Goal: Information Seeking & Learning: Compare options

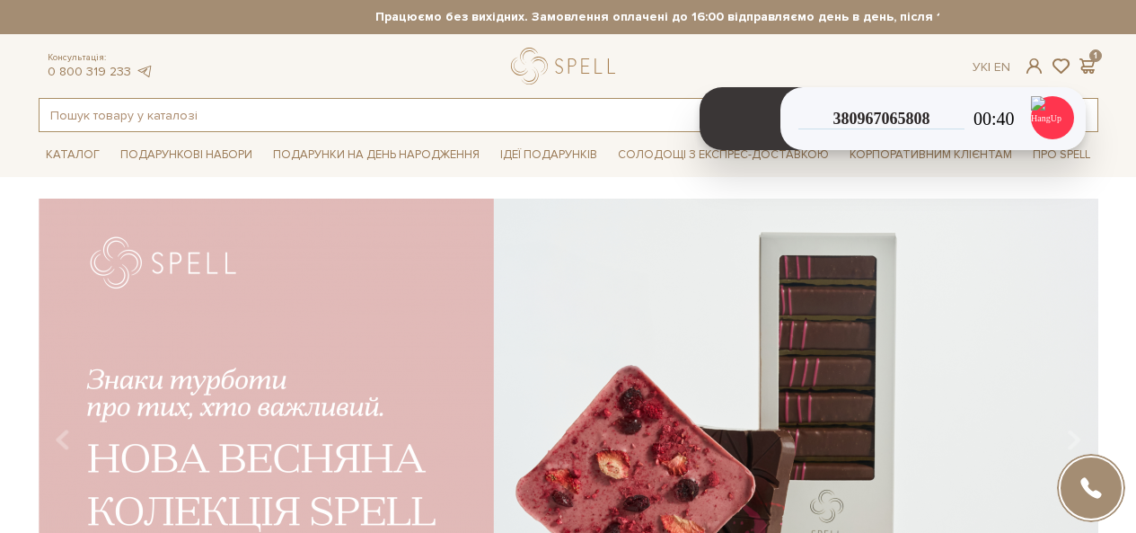
click at [202, 119] on input "text" at bounding box center [548, 115] width 1017 height 32
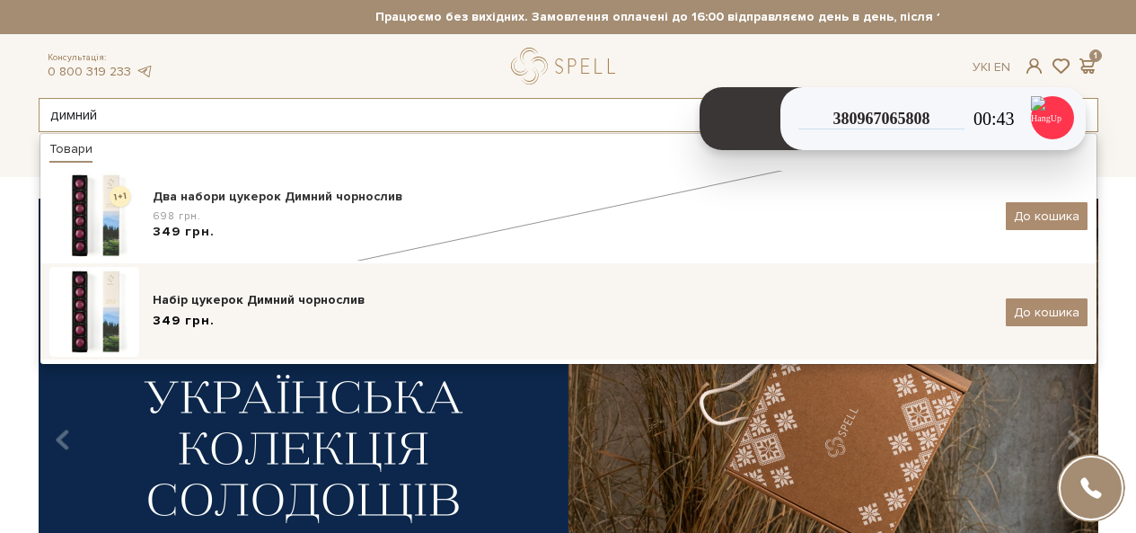
type input "димний"
click at [283, 285] on div "Набір цукерок Димний чорнослив 349 грн. До кошика" at bounding box center [568, 312] width 1038 height 90
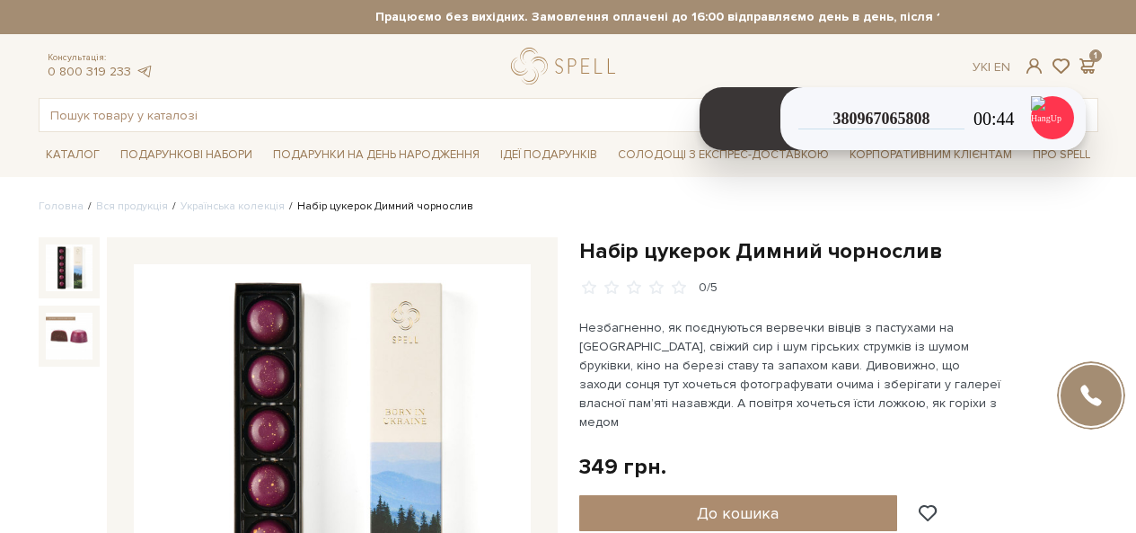
click at [236, 199] on li "Українська колекція" at bounding box center [226, 207] width 117 height 16
click at [243, 207] on link "Українська колекція" at bounding box center [233, 205] width 104 height 13
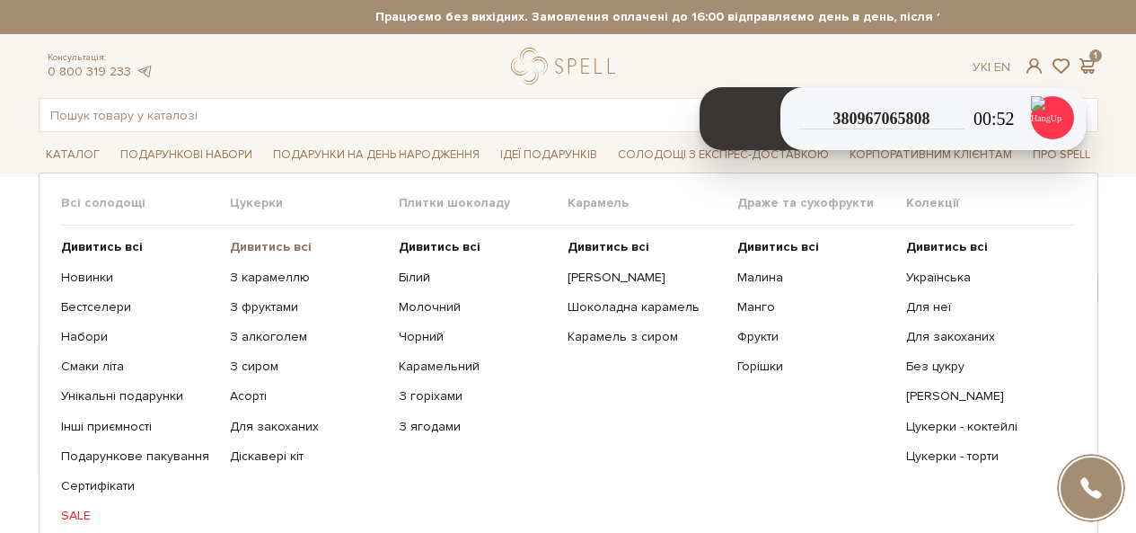
click at [278, 243] on b "Дивитись всі" at bounding box center [271, 246] width 82 height 15
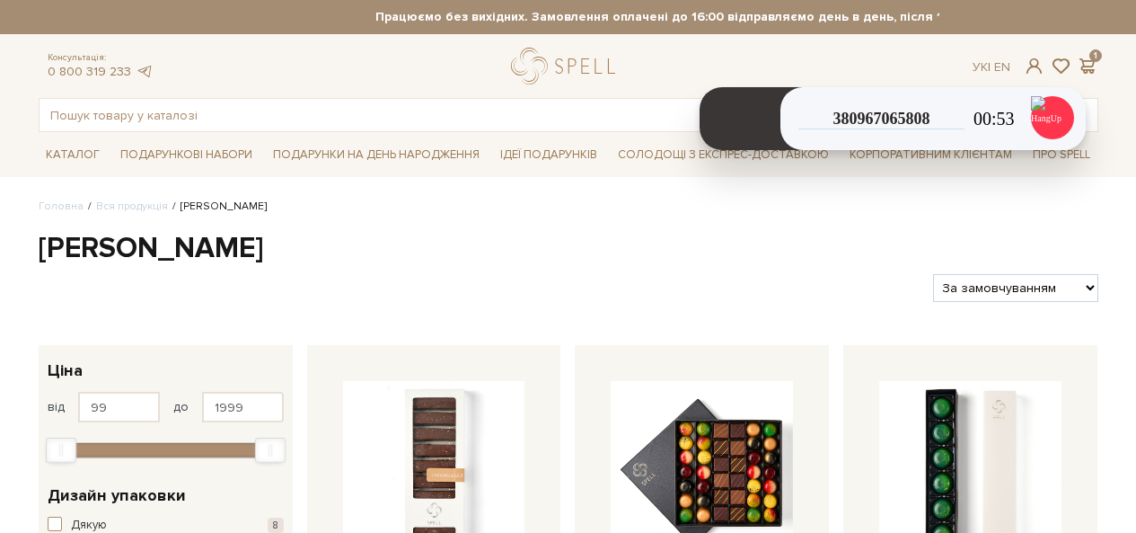
drag, startPoint x: 0, startPoint y: 0, endPoint x: 954, endPoint y: 297, distance: 999.1
click at [950, 286] on select "За замовчуванням За Ціною (зростання) За Ціною (зменшення) Новинки За популярні…" at bounding box center [1015, 288] width 164 height 28
select select "https://spellchocolate.com/our-productions/seti-cukerok/?sort=p.price&order=ASC"
click at [933, 274] on select "За замовчуванням За Ціною (зростання) За Ціною (зменшення) Новинки За популярні…" at bounding box center [1015, 288] width 164 height 28
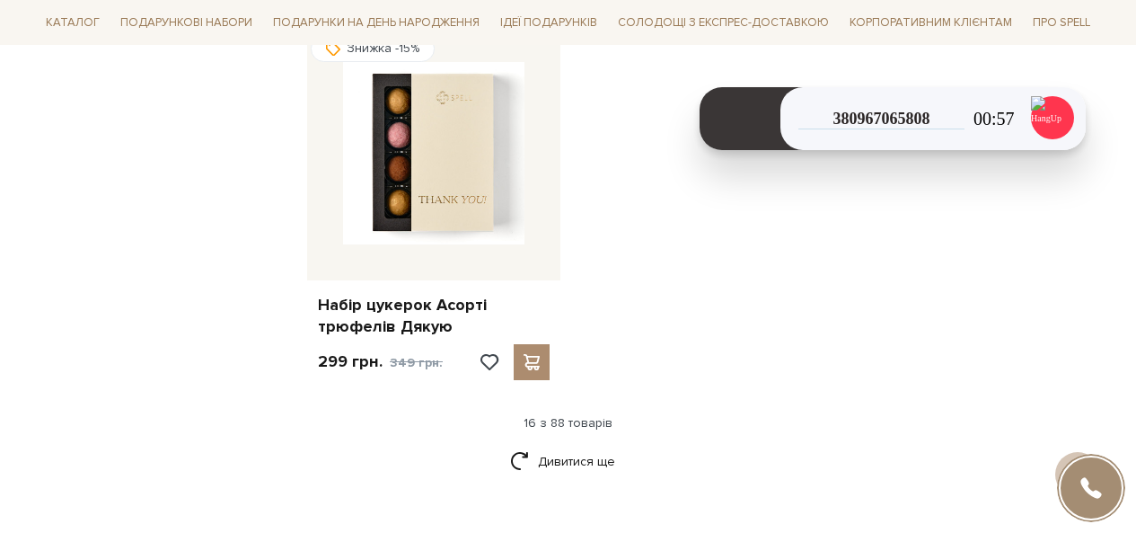
scroll to position [2515, 0]
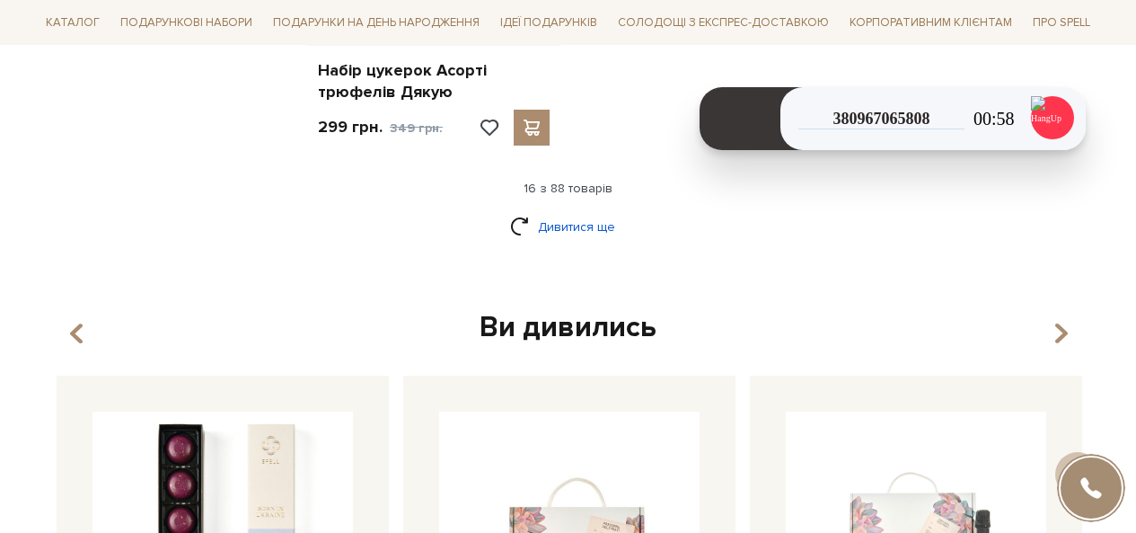
click at [607, 224] on link "Дивитися ще" at bounding box center [568, 226] width 117 height 31
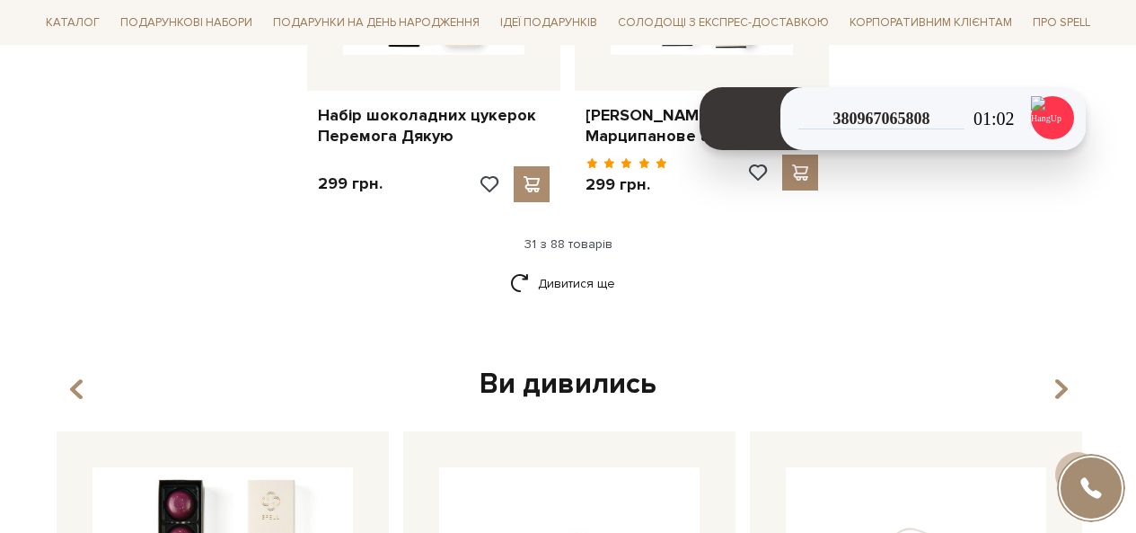
scroll to position [4401, 0]
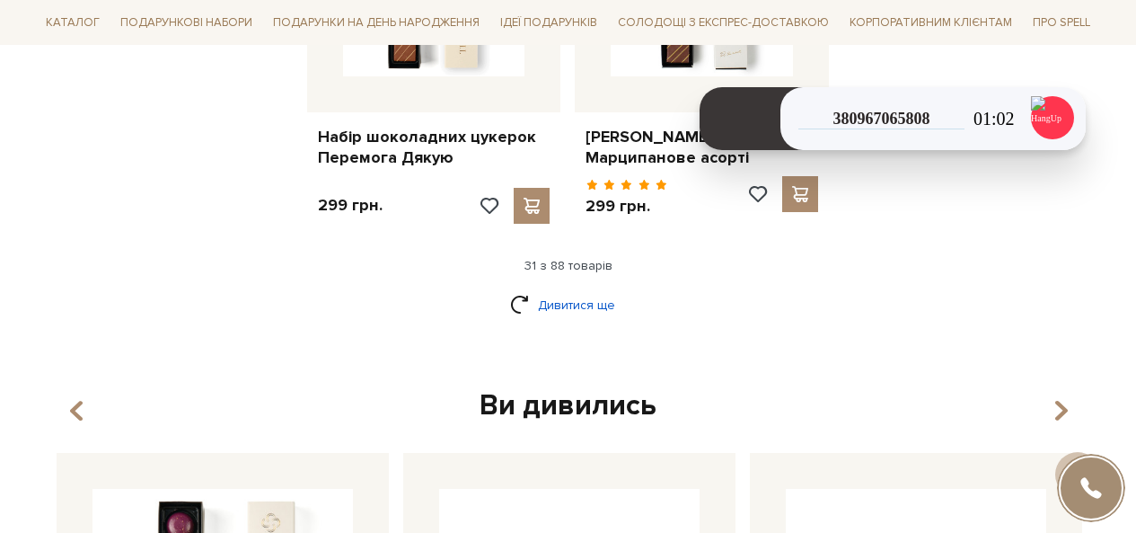
click at [552, 289] on link "Дивитися ще" at bounding box center [568, 304] width 117 height 31
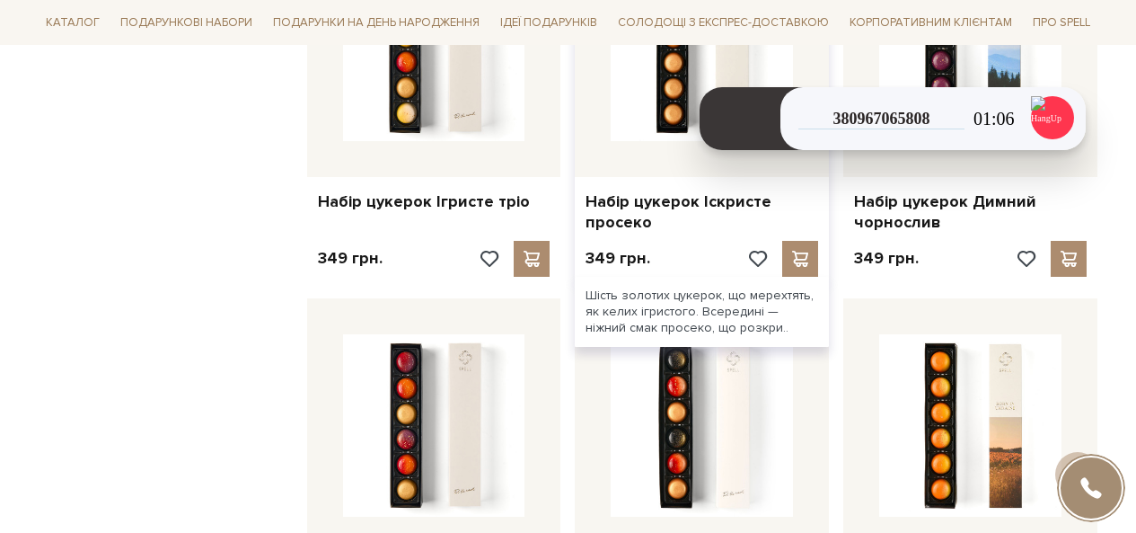
scroll to position [6198, 0]
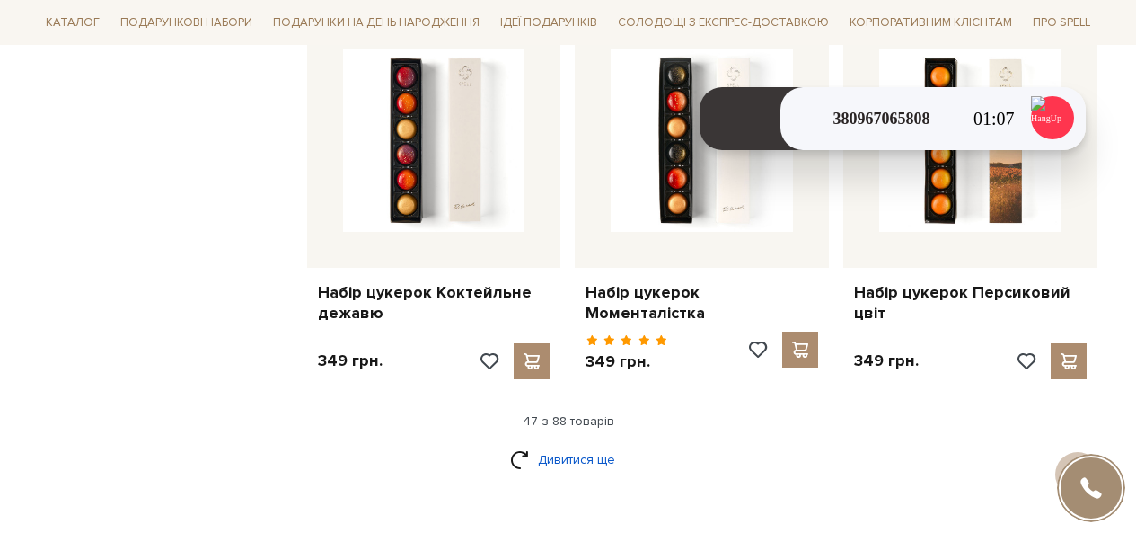
click at [569, 444] on link "Дивитися ще" at bounding box center [568, 459] width 117 height 31
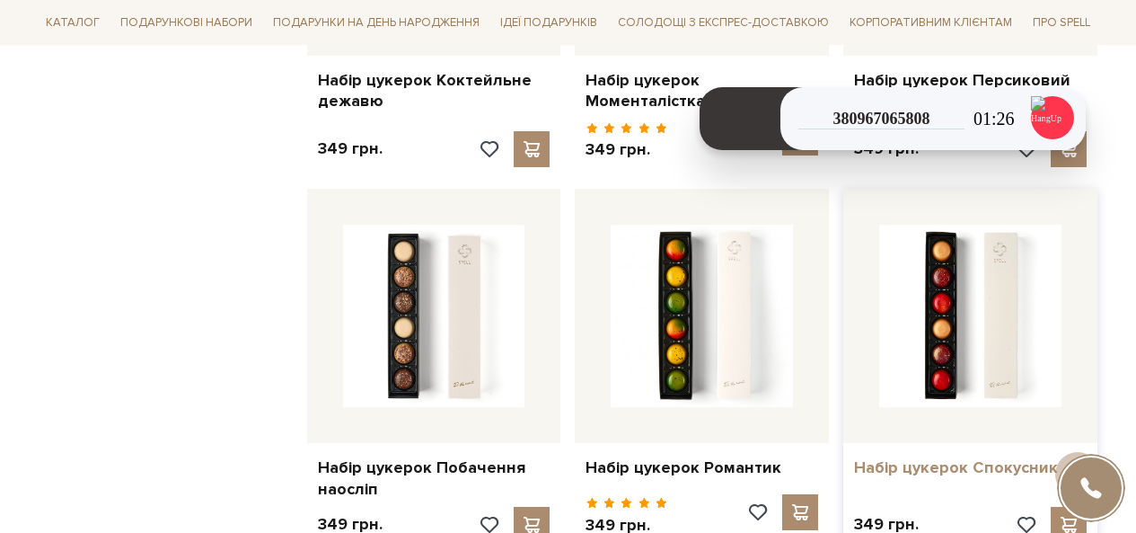
scroll to position [6557, 0]
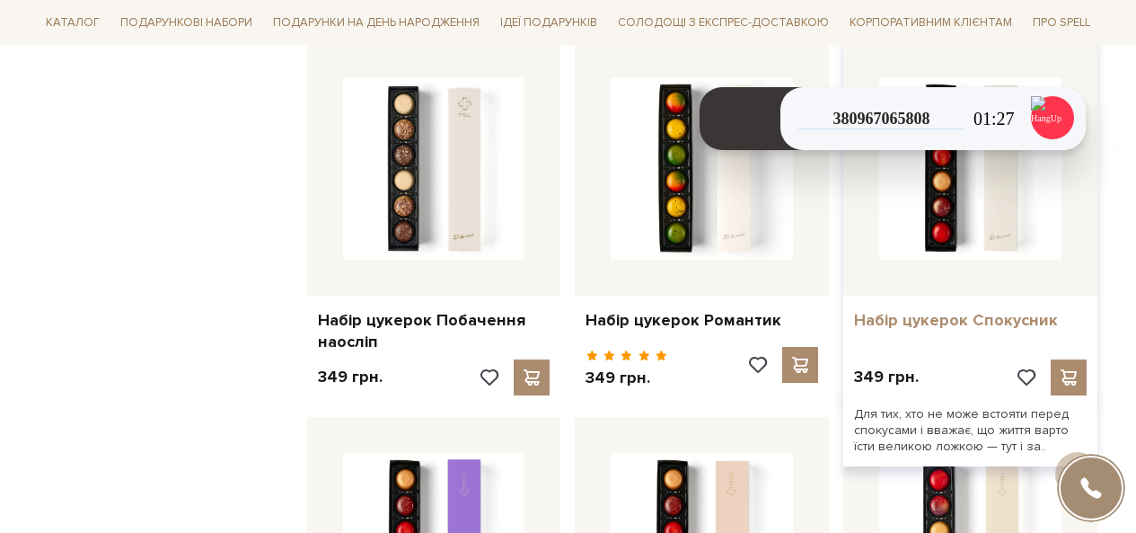
drag, startPoint x: 895, startPoint y: 299, endPoint x: 952, endPoint y: 295, distance: 56.8
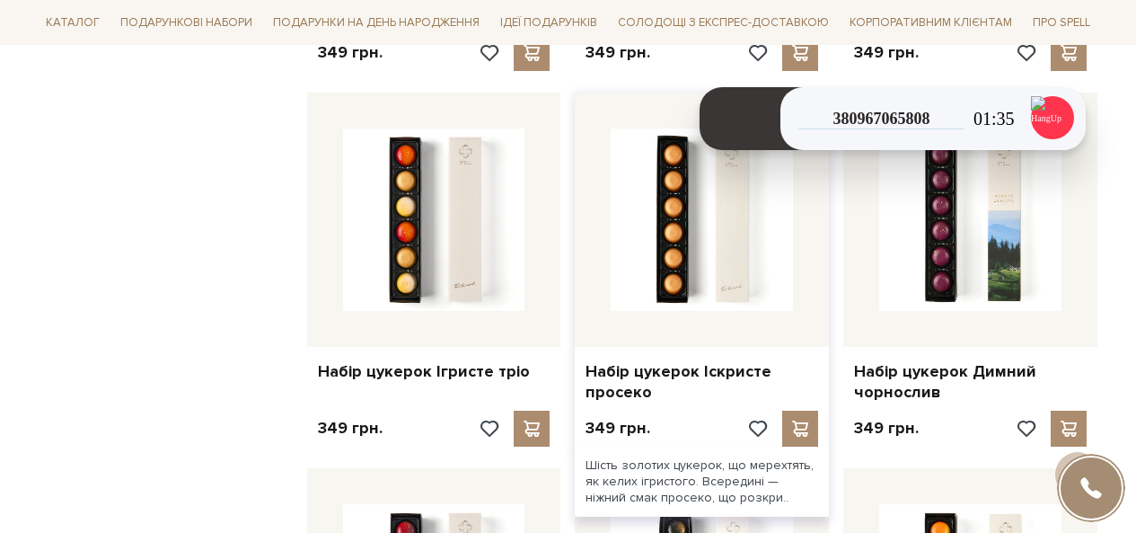
scroll to position [5748, 0]
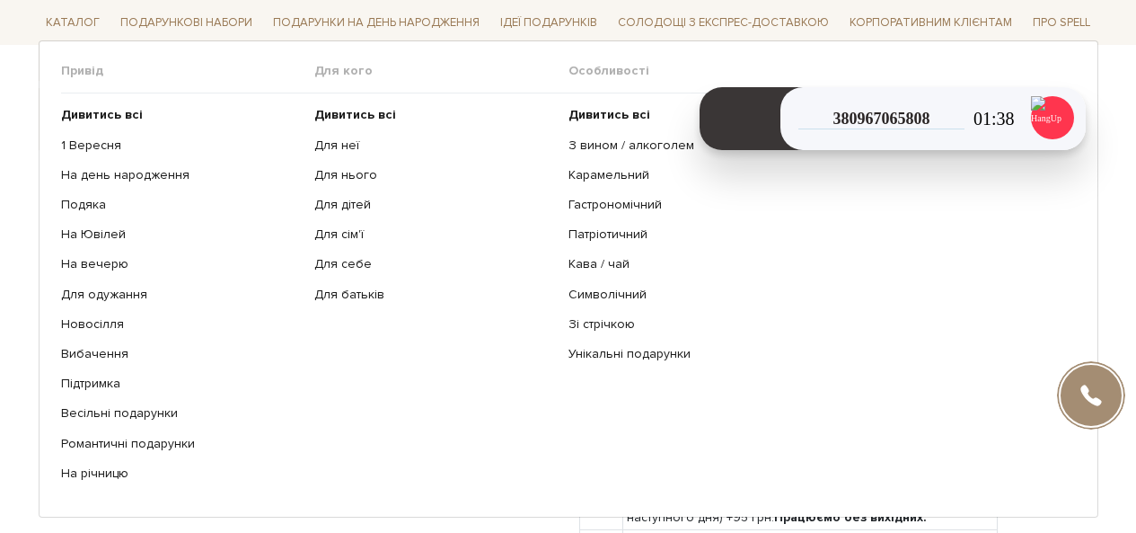
scroll to position [808, 0]
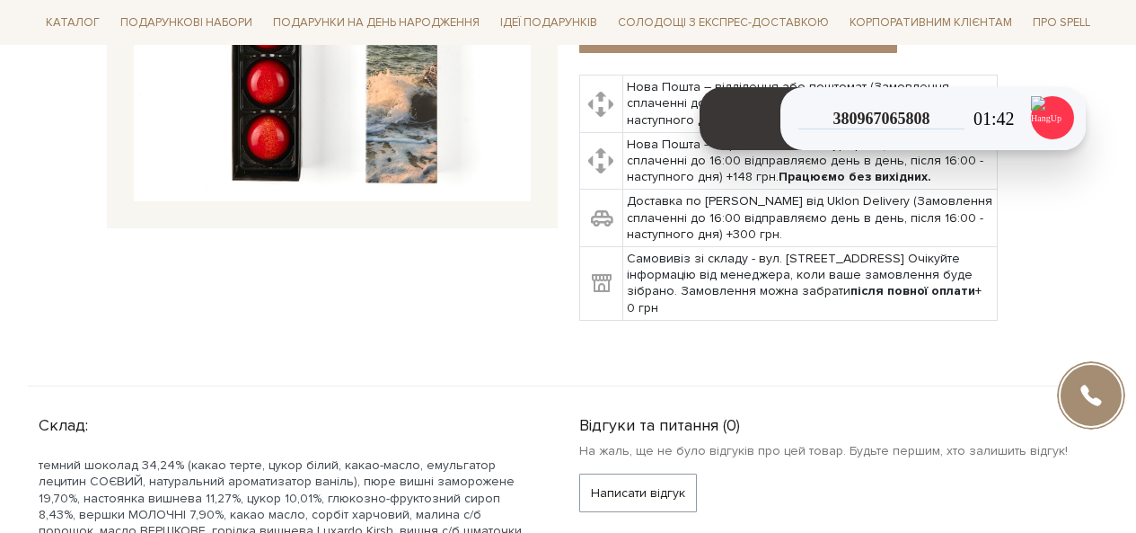
scroll to position [269, 0]
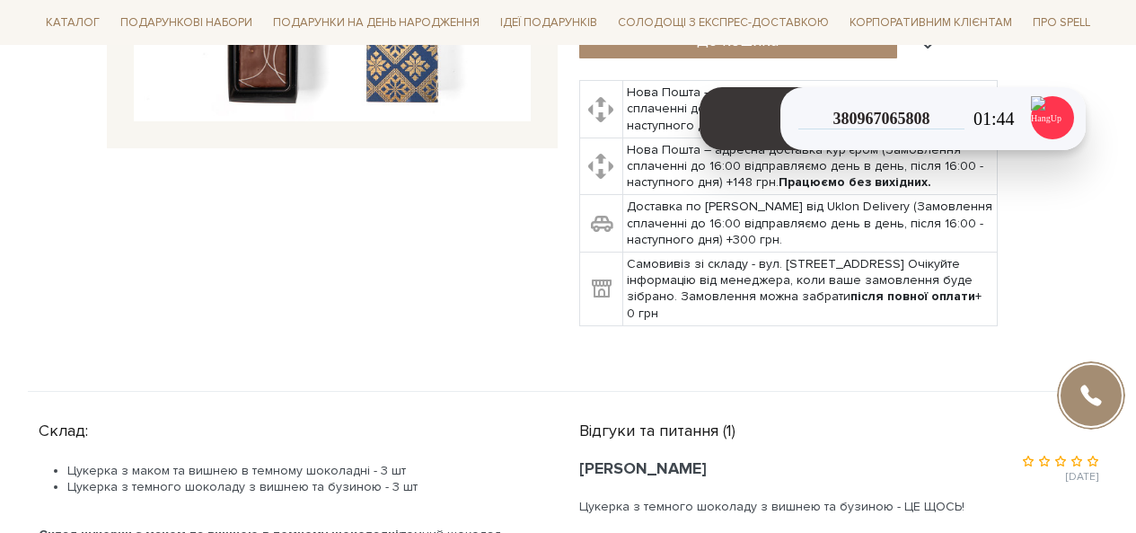
scroll to position [629, 0]
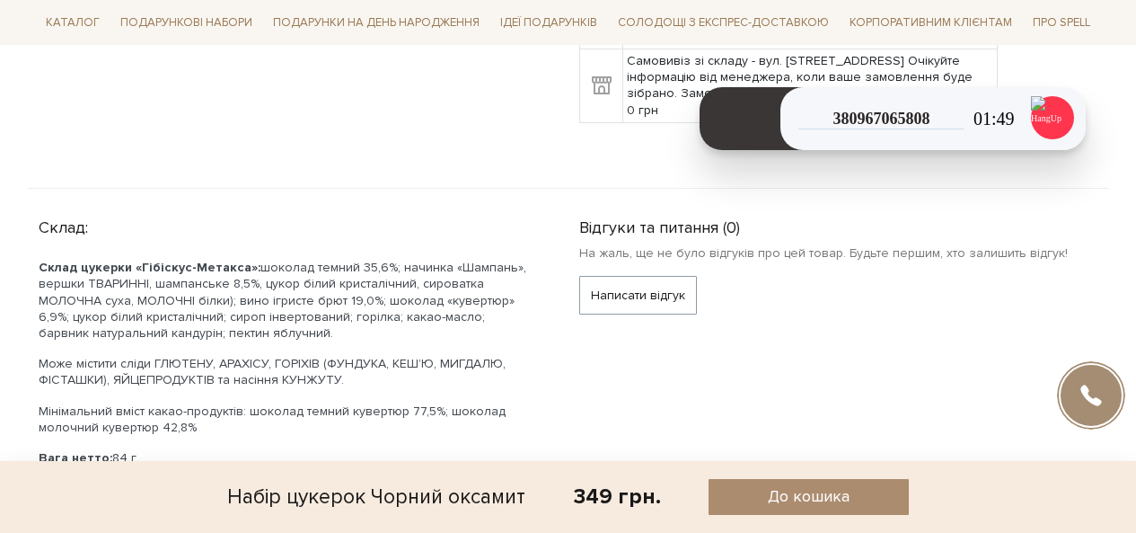
scroll to position [719, 0]
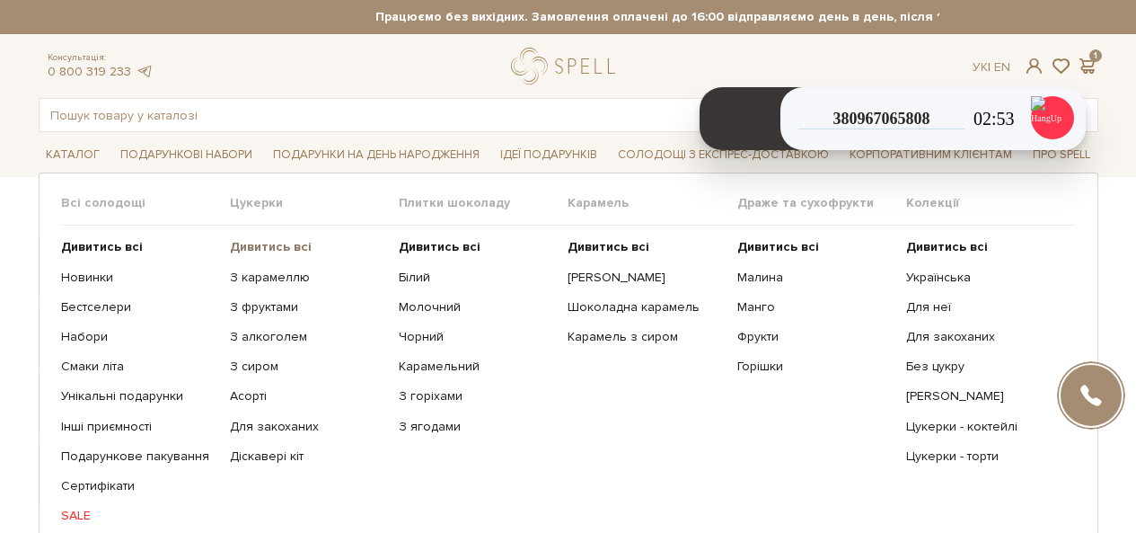
click at [269, 250] on b "Дивитись всі" at bounding box center [271, 246] width 82 height 15
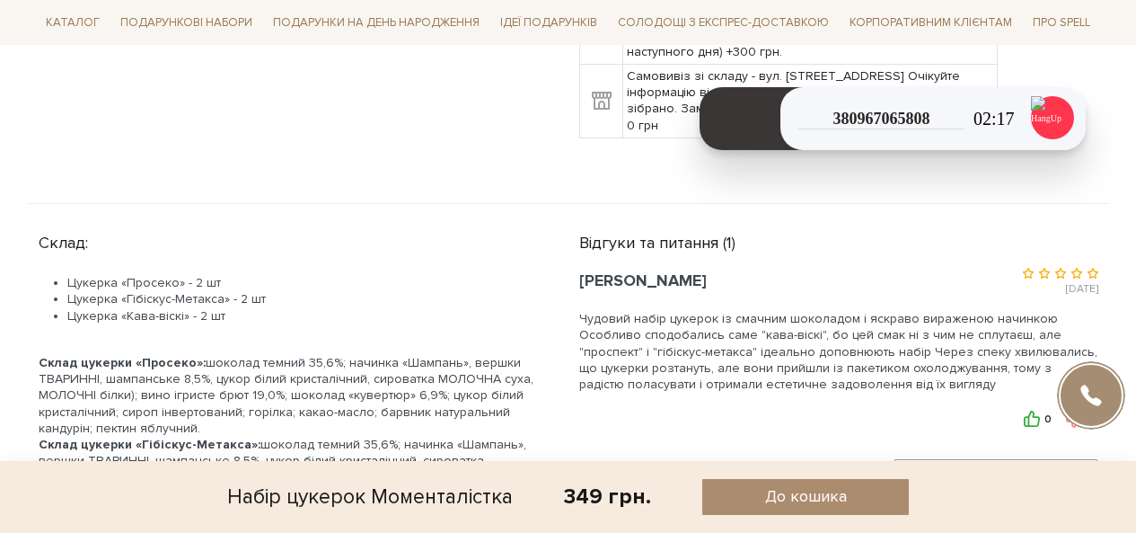
scroll to position [808, 0]
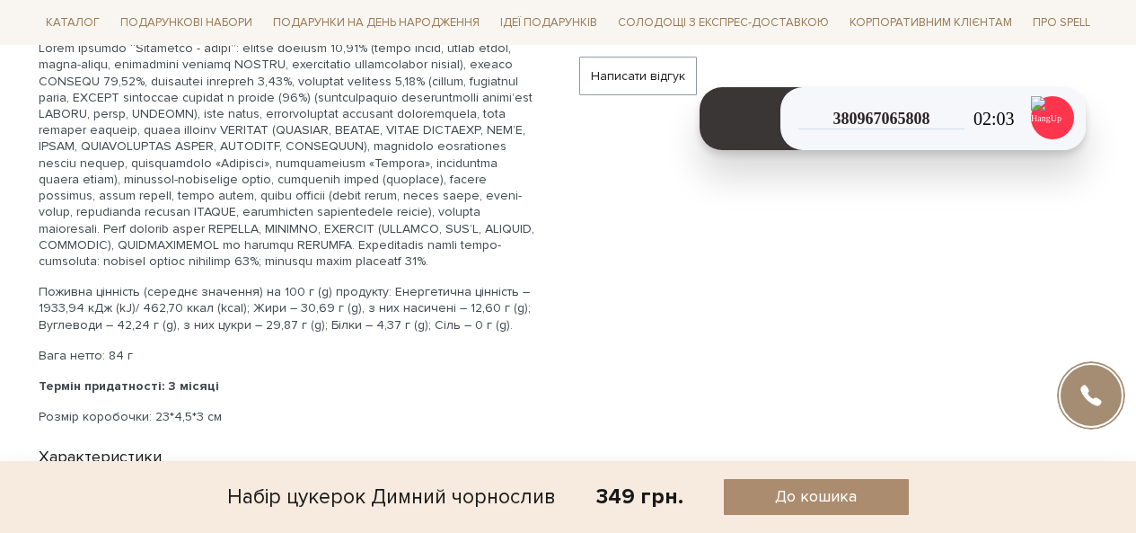
scroll to position [898, 0]
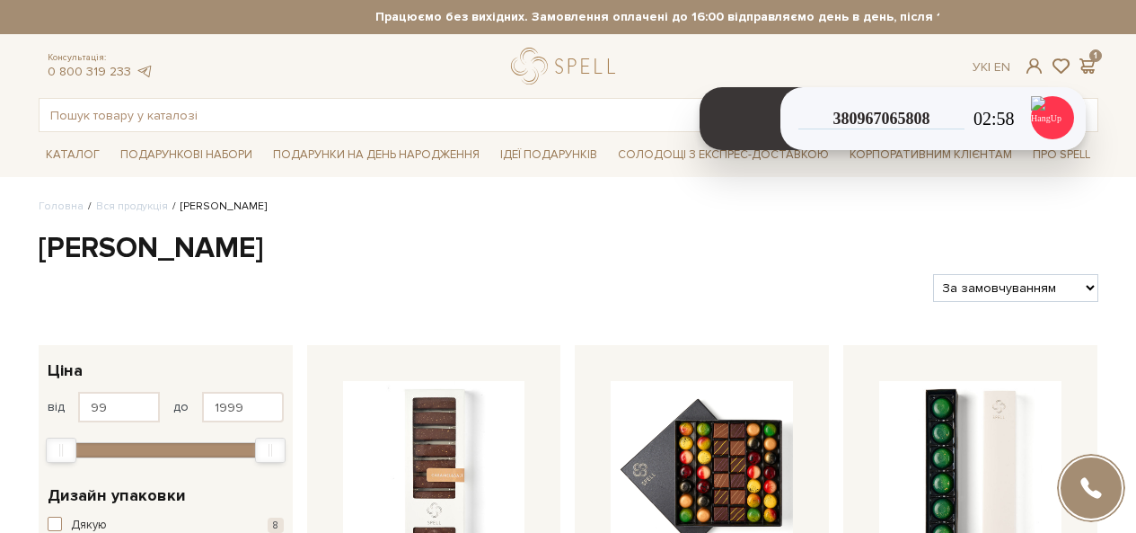
click at [1026, 298] on select "За замовчуванням За Ціною (зростання) За Ціною (зменшення) Новинки За популярні…" at bounding box center [1015, 288] width 164 height 28
select select "https://spellchocolate.com/our-productions/seti-cukerok/?sort=p.price&order=DESC"
click at [933, 274] on select "За замовчуванням За Ціною (зростання) За Ціною (зменшення) Новинки За популярні…" at bounding box center [1015, 288] width 164 height 28
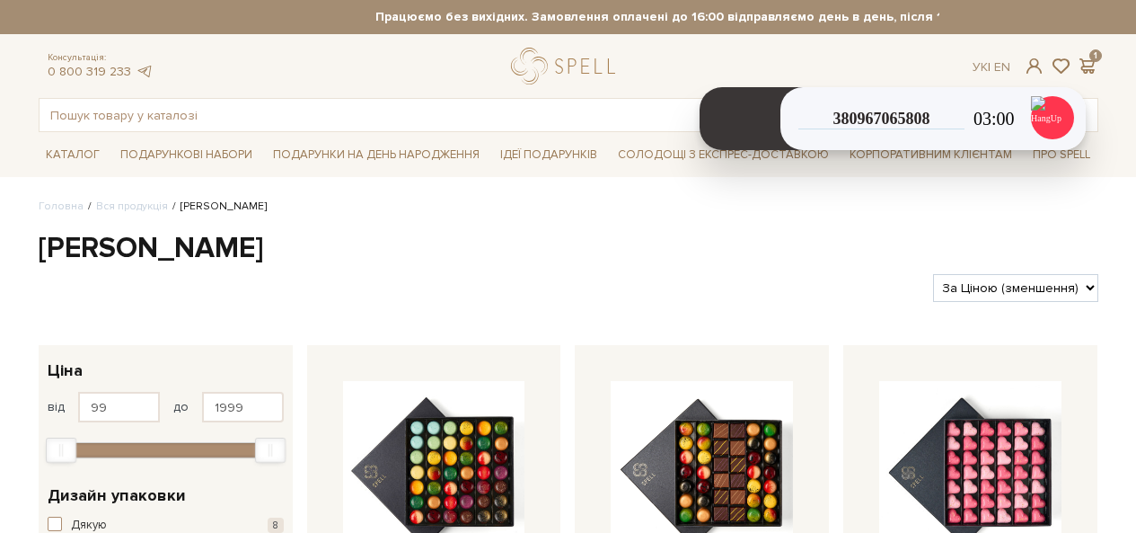
select select "[URL][DOMAIN_NAME]"
click at [933, 274] on select "За замовчуванням За Ціною (зростання) За Ціною (зменшення) Новинки За популярні…" at bounding box center [1015, 288] width 164 height 28
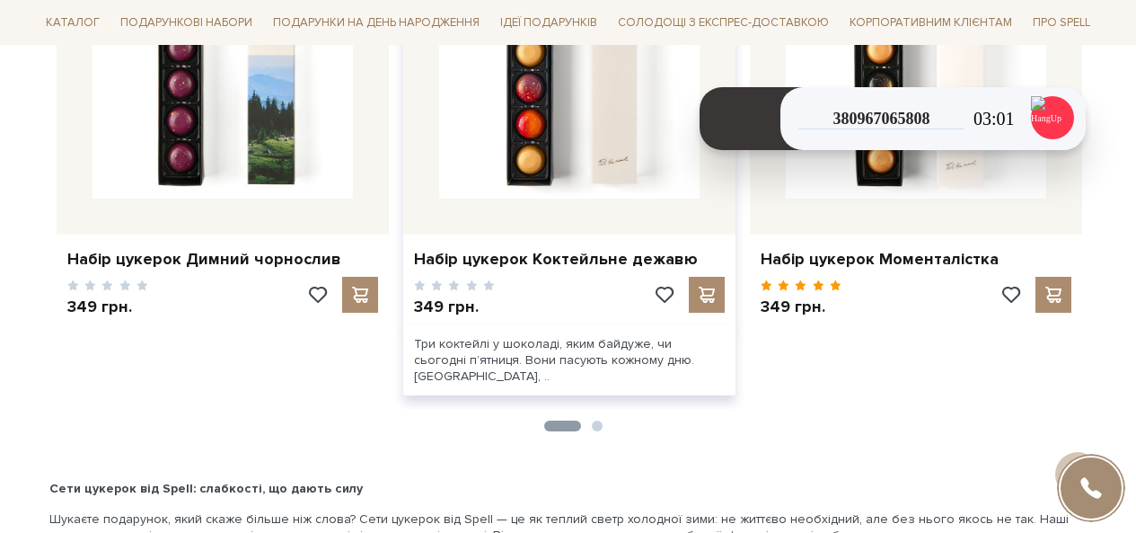
scroll to position [2605, 0]
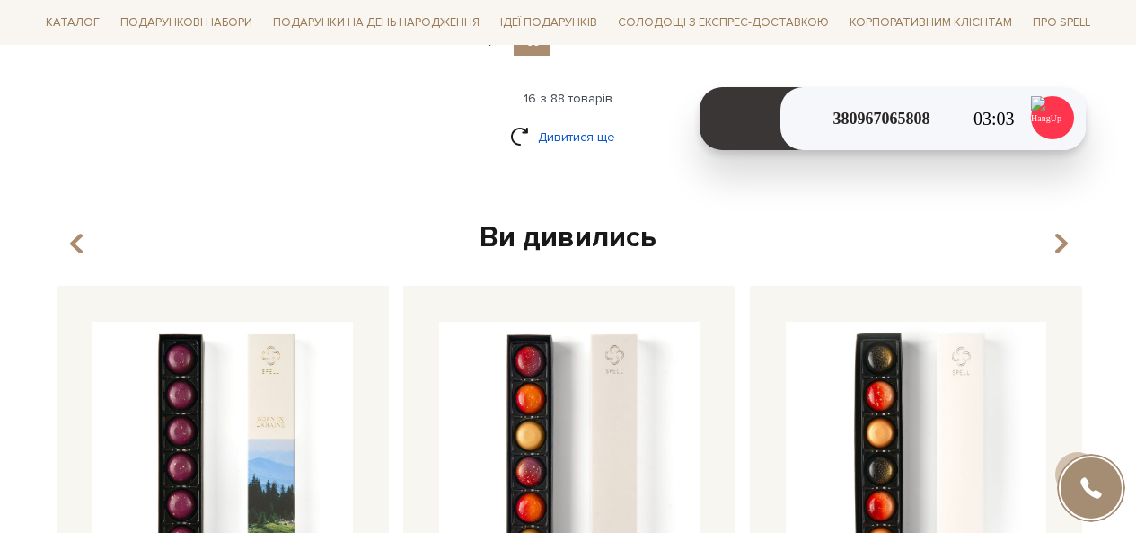
click at [551, 145] on link "Дивитися ще" at bounding box center [568, 136] width 117 height 31
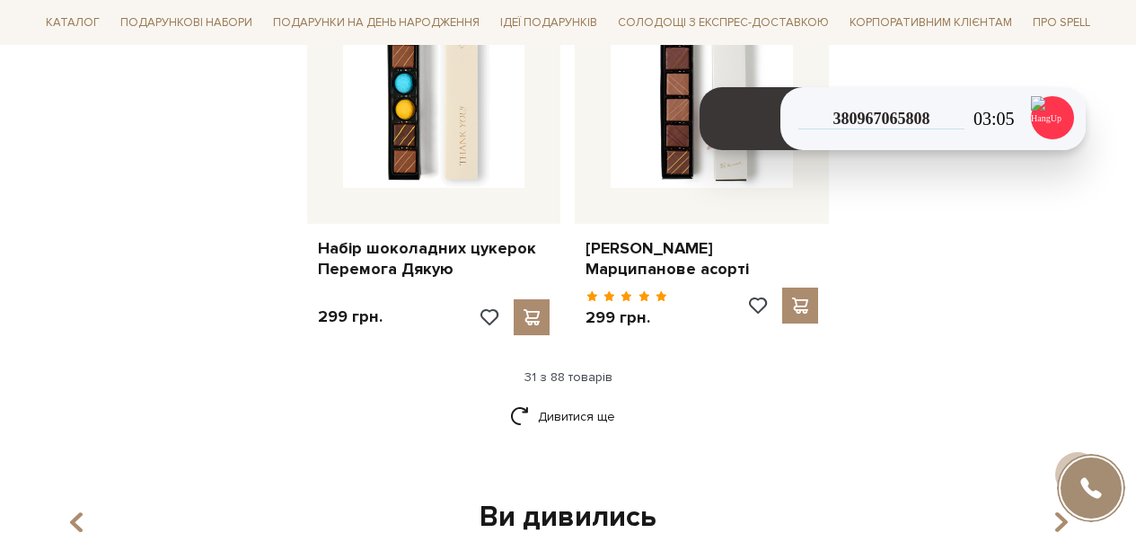
scroll to position [4491, 0]
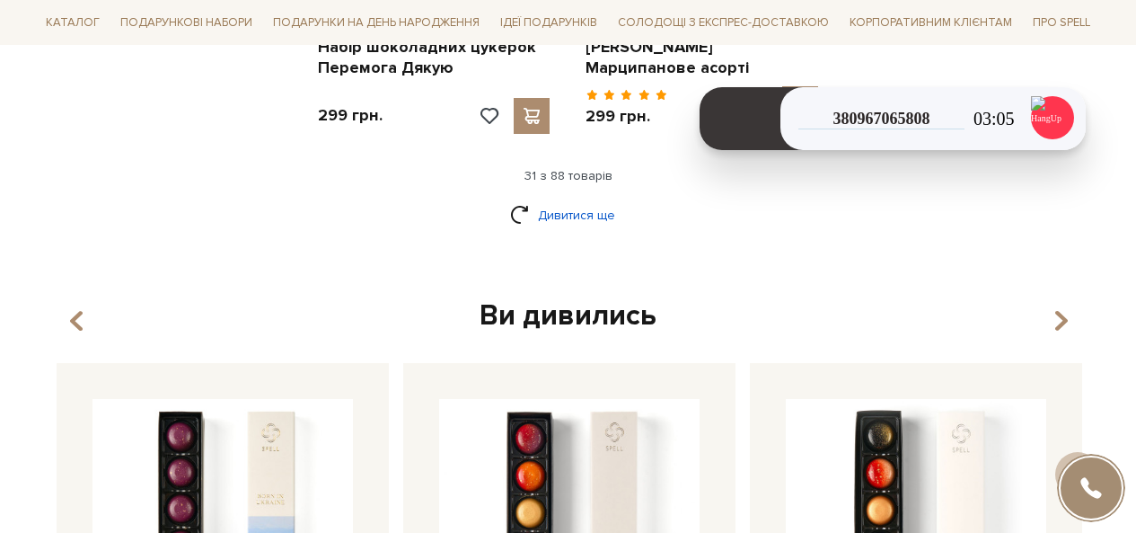
click at [563, 199] on link "Дивитися ще" at bounding box center [568, 214] width 117 height 31
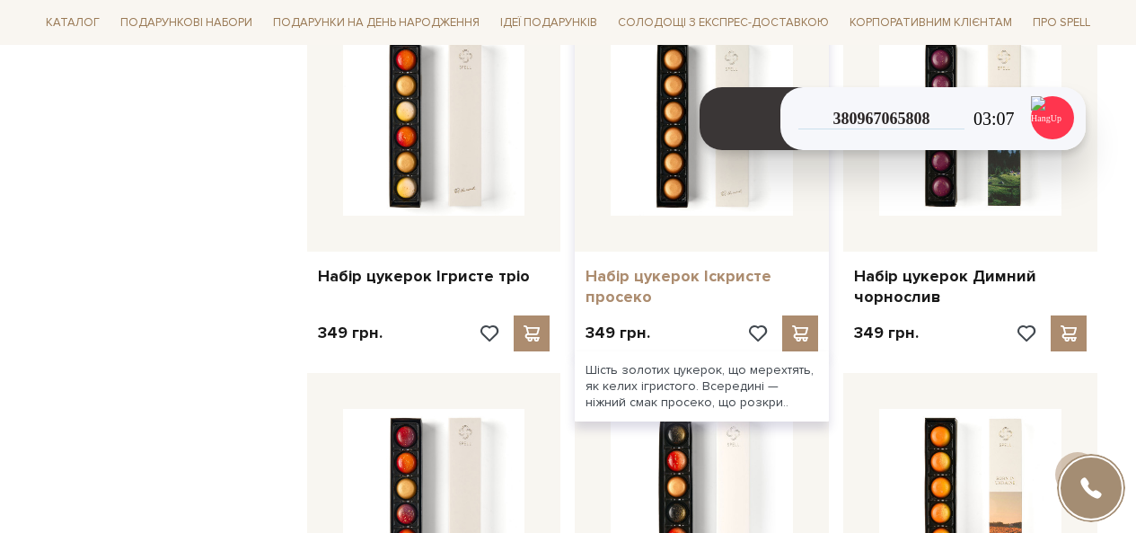
scroll to position [6377, 0]
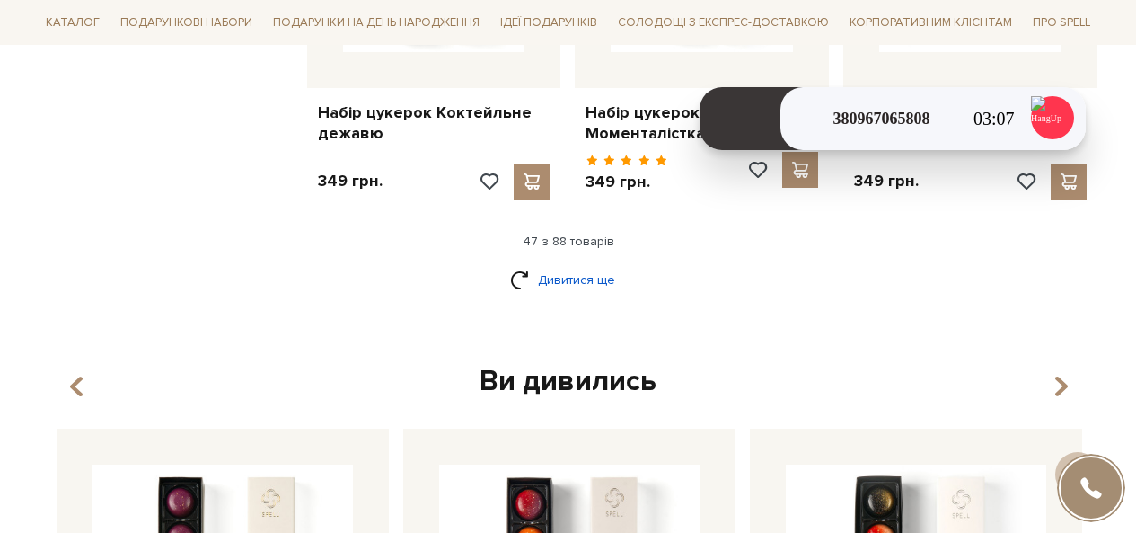
click at [593, 264] on link "Дивитися ще" at bounding box center [568, 279] width 117 height 31
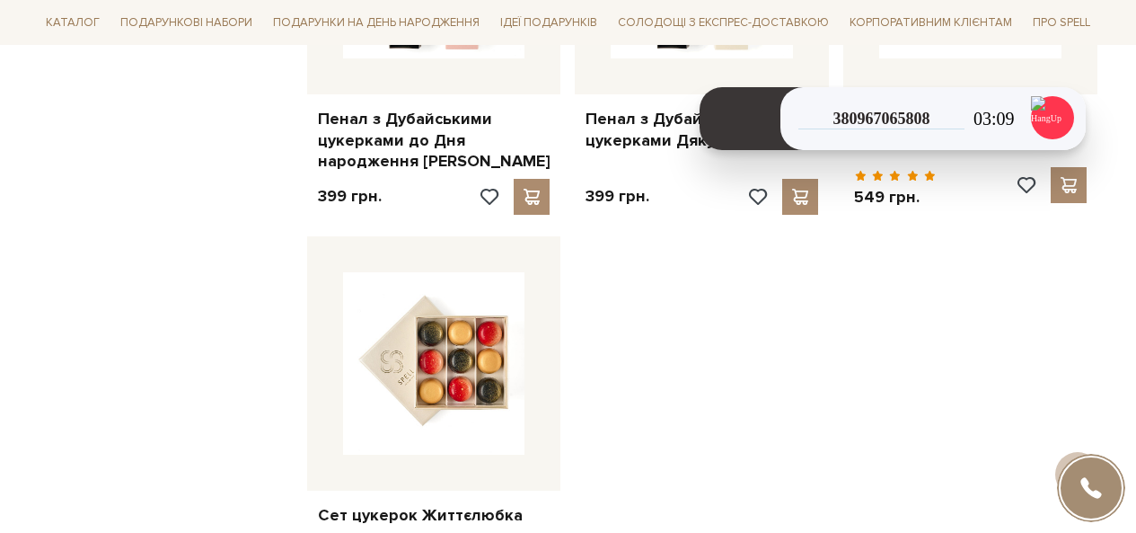
scroll to position [8533, 0]
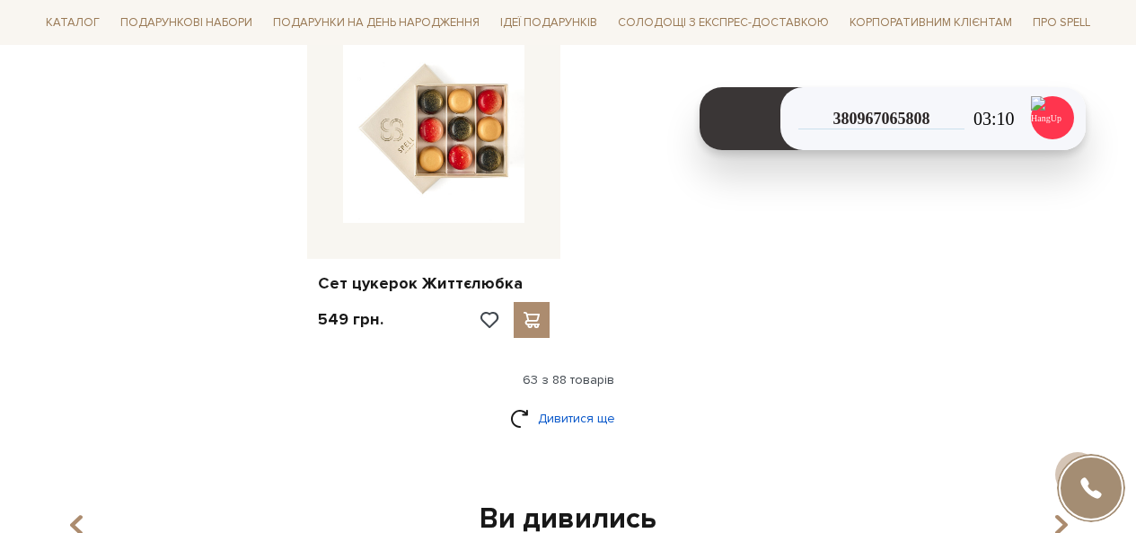
click at [598, 402] on link "Дивитися ще" at bounding box center [568, 417] width 117 height 31
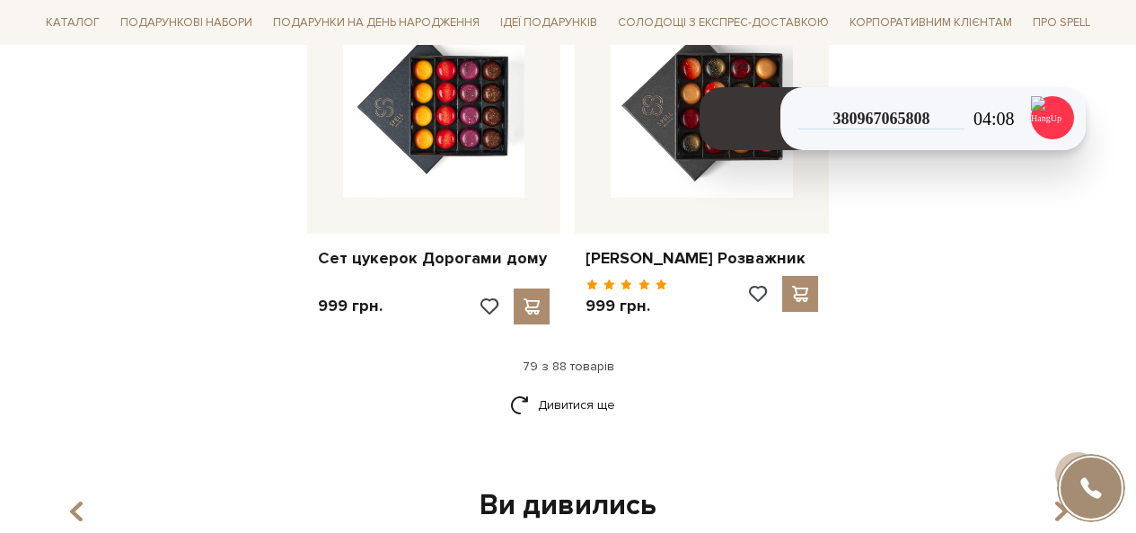
scroll to position [10509, 0]
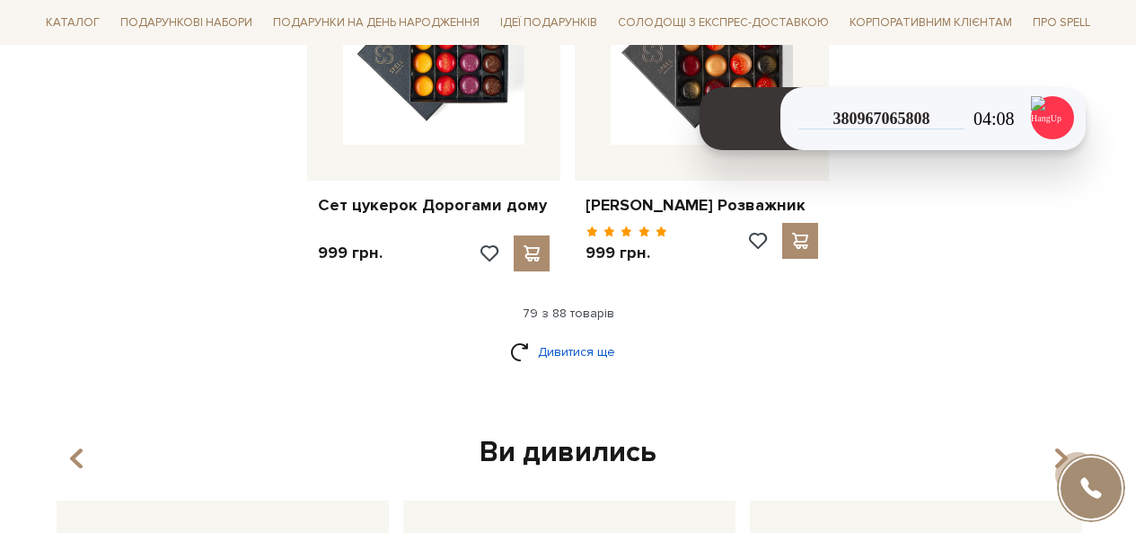
click at [583, 336] on link "Дивитися ще" at bounding box center [568, 351] width 117 height 31
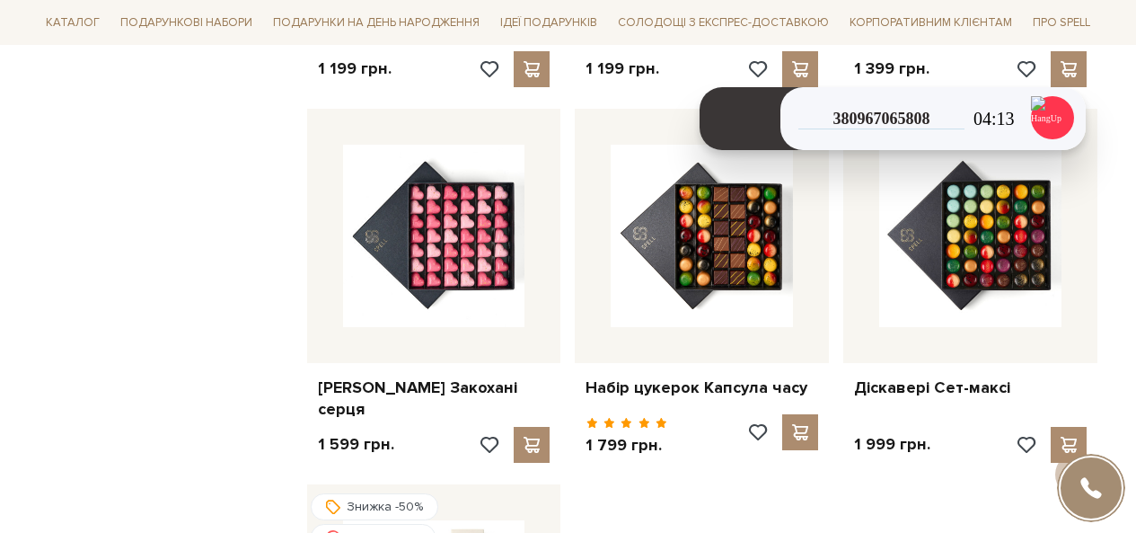
scroll to position [11048, 0]
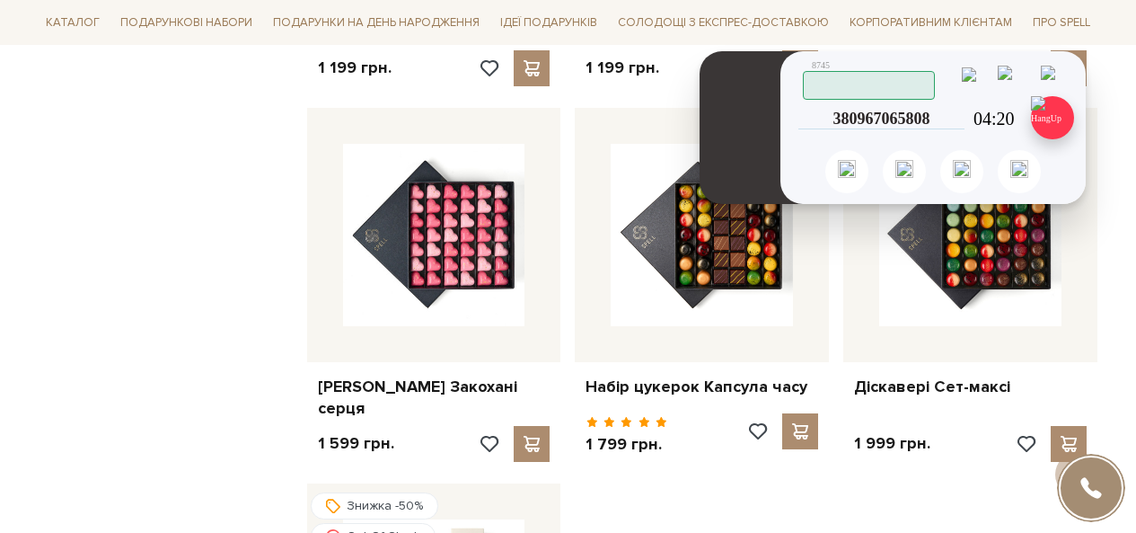
click at [1054, 125] on img at bounding box center [1052, 117] width 43 height 43
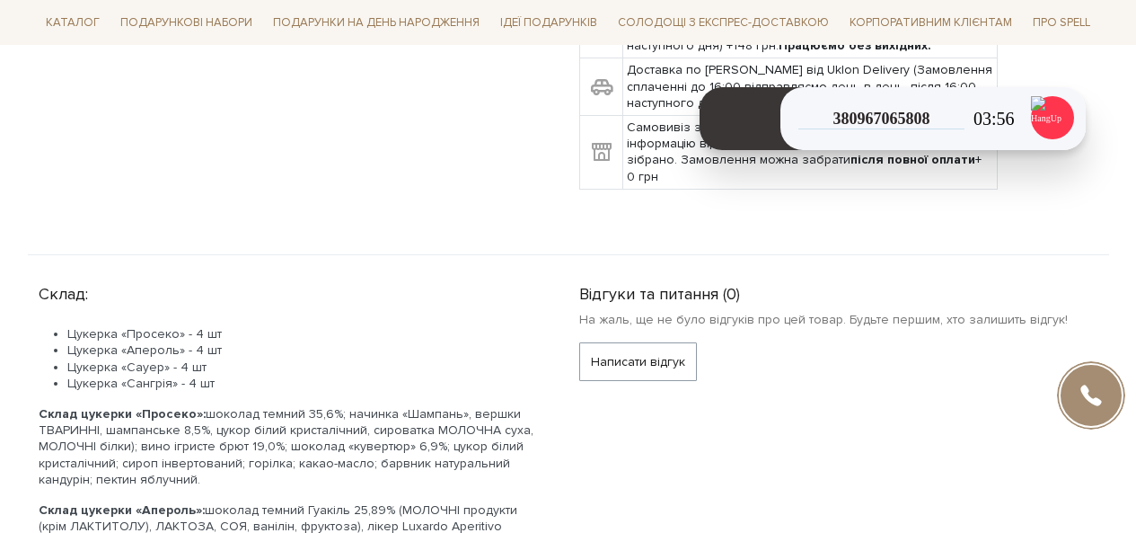
scroll to position [359, 0]
